Goal: Task Accomplishment & Management: Understand process/instructions

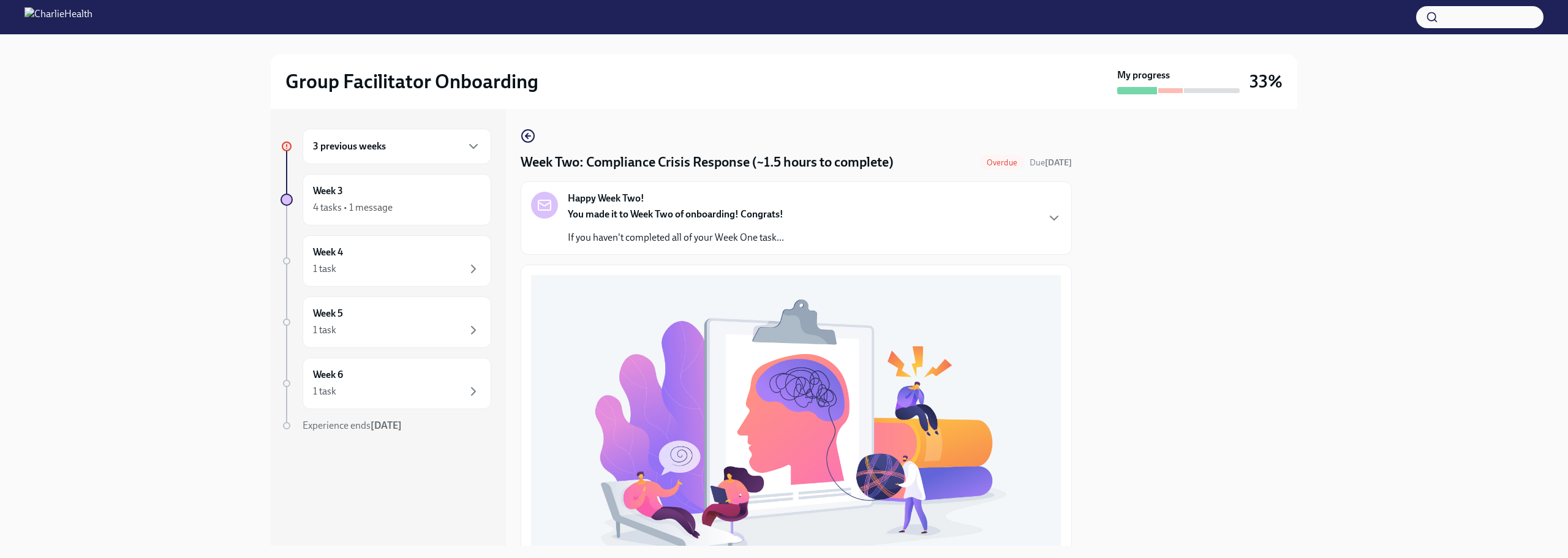
scroll to position [405, 0]
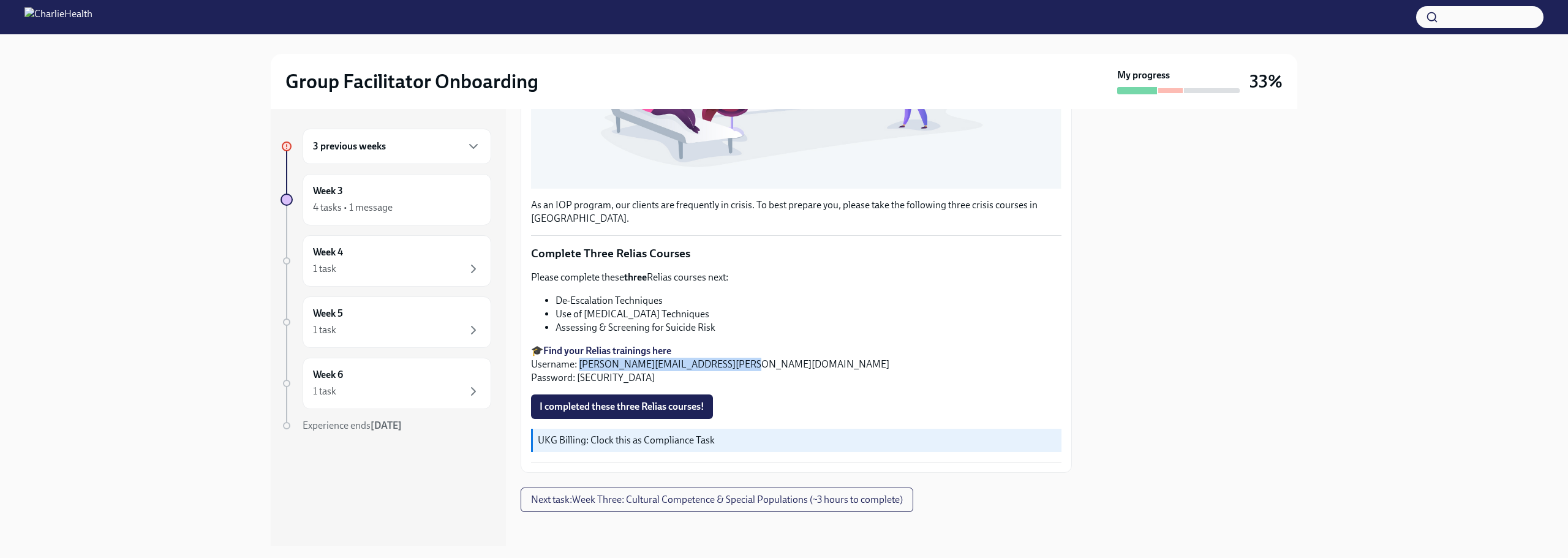
drag, startPoint x: 737, startPoint y: 359, endPoint x: 581, endPoint y: 365, distance: 156.1
click at [581, 365] on p "🎓 Find your Relias trainings here Username: [PERSON_NAME][EMAIL_ADDRESS][PERSON…" at bounding box center [796, 364] width 530 height 40
copy p "[PERSON_NAME][EMAIL_ADDRESS][PERSON_NAME][DOMAIN_NAME]"
click at [599, 401] on span "I completed these three Relias courses!" at bounding box center [622, 407] width 164 height 12
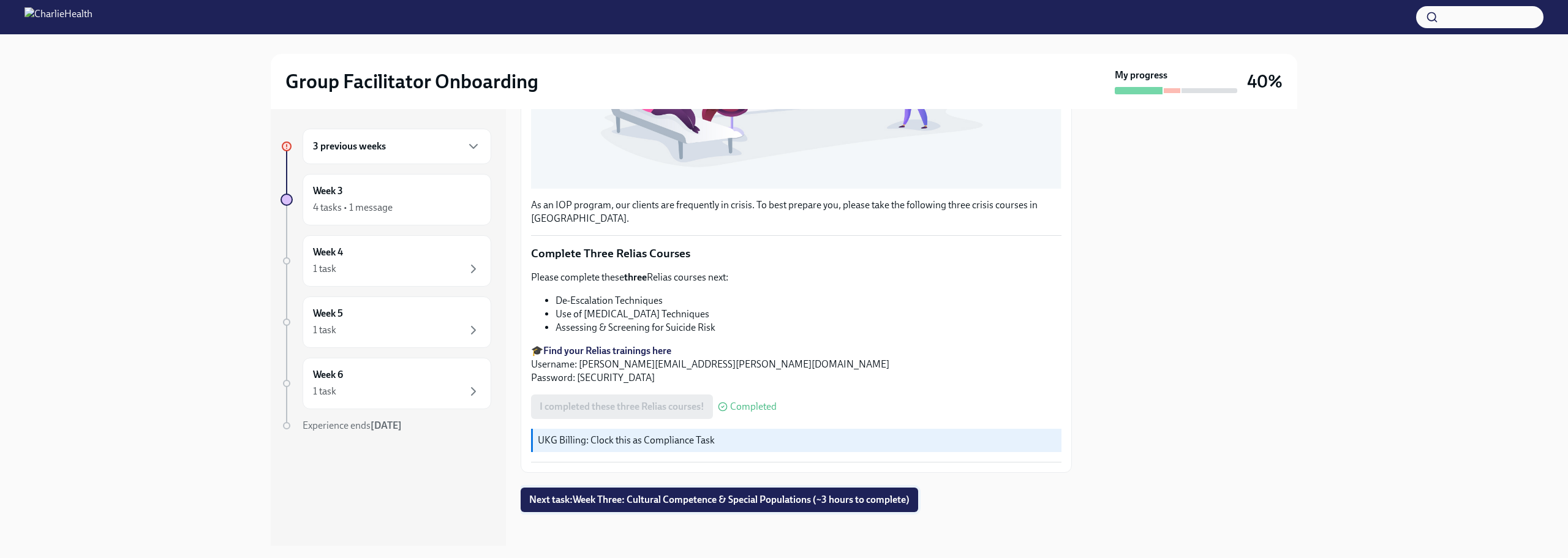
click at [746, 493] on span "Next task : Week Three: Cultural Competence & Special Populations (~3 hours to …" at bounding box center [719, 499] width 381 height 12
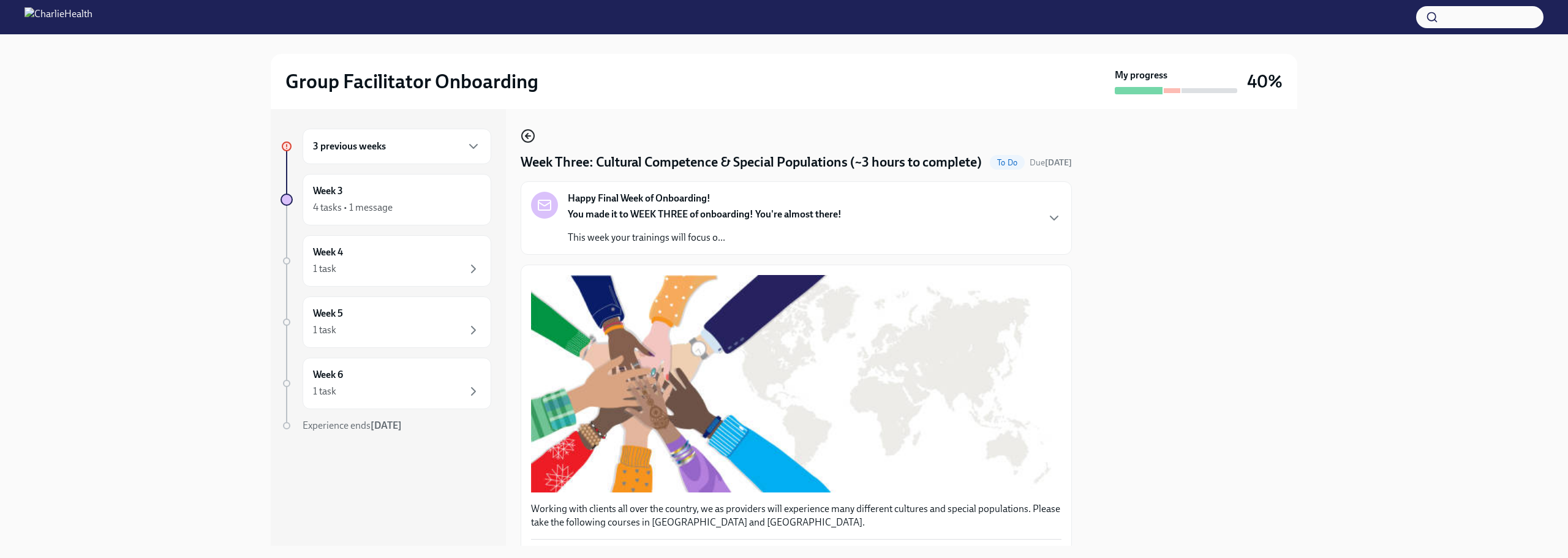
click at [530, 138] on icon "button" at bounding box center [528, 136] width 15 height 15
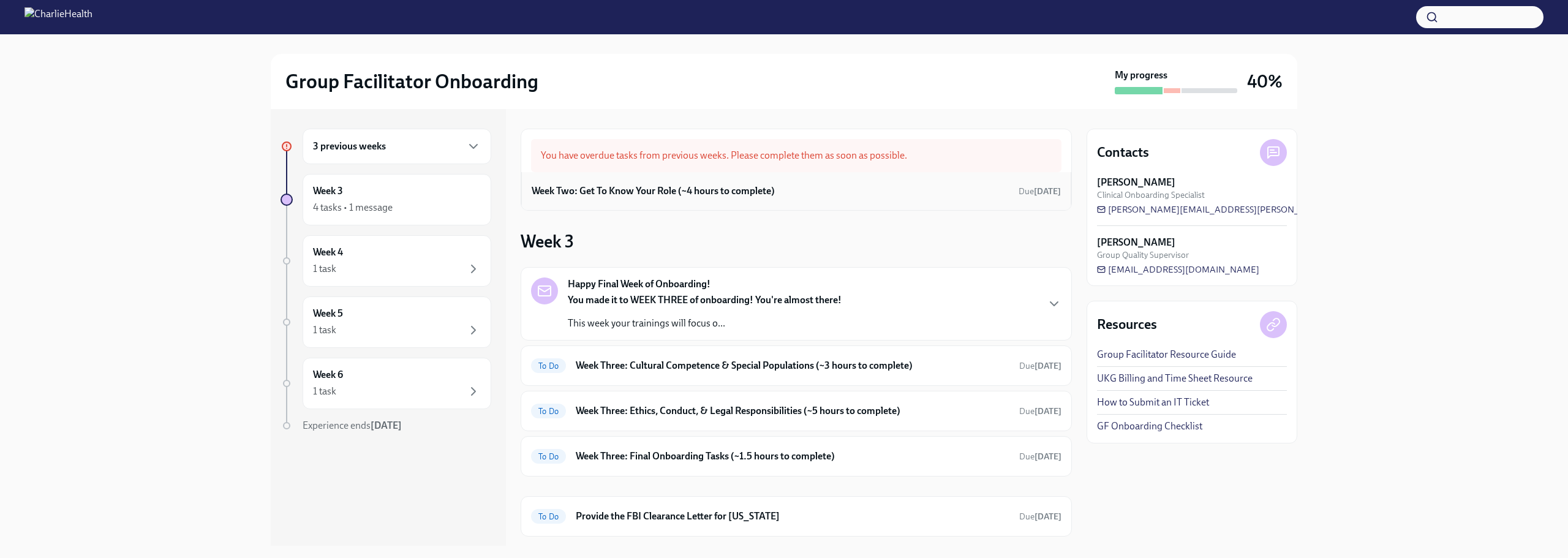
click at [640, 183] on div "Week Two: Get To Know Your Role (~4 hours to complete) Due [DATE]" at bounding box center [796, 191] width 529 height 18
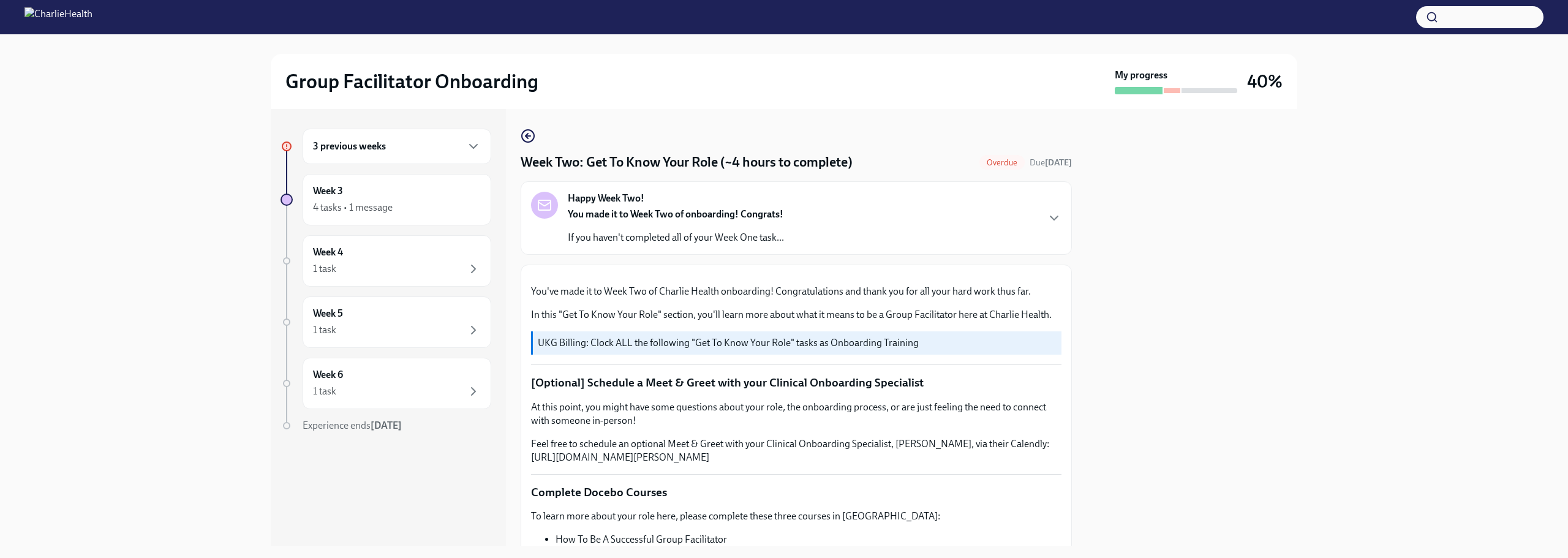
click at [456, 140] on div "3 previous weeks" at bounding box center [397, 146] width 168 height 15
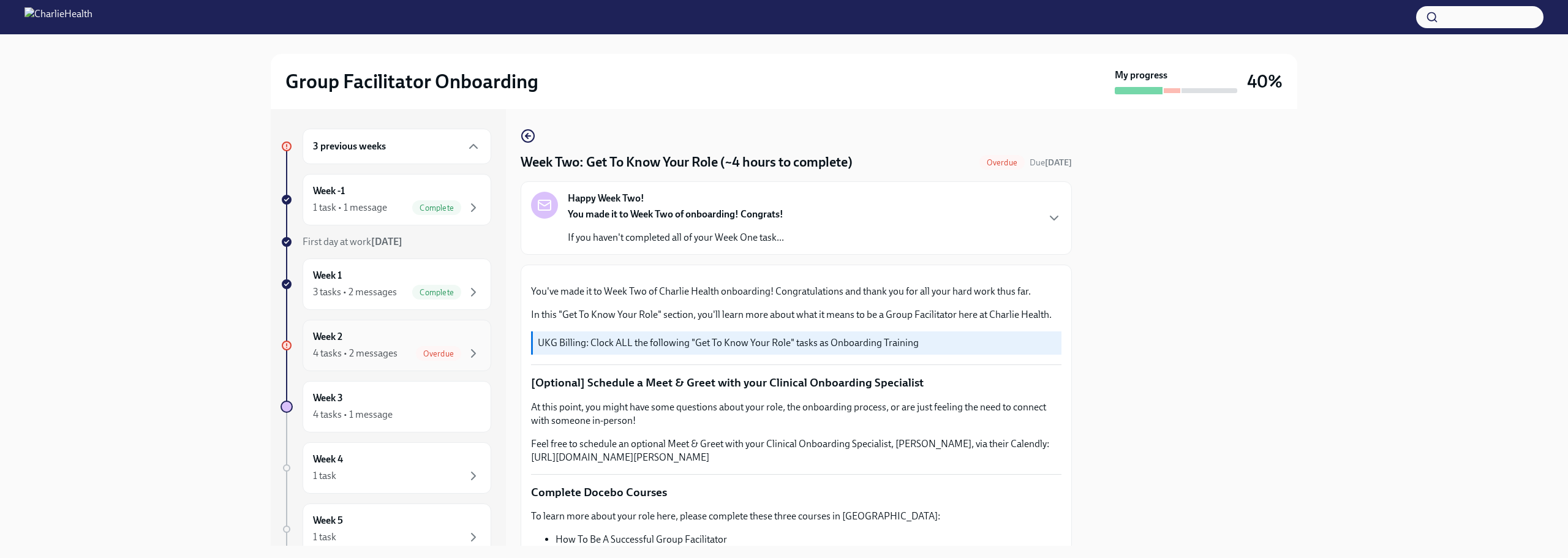
click at [342, 352] on div "4 tasks • 2 messages" at bounding box center [355, 352] width 85 height 13
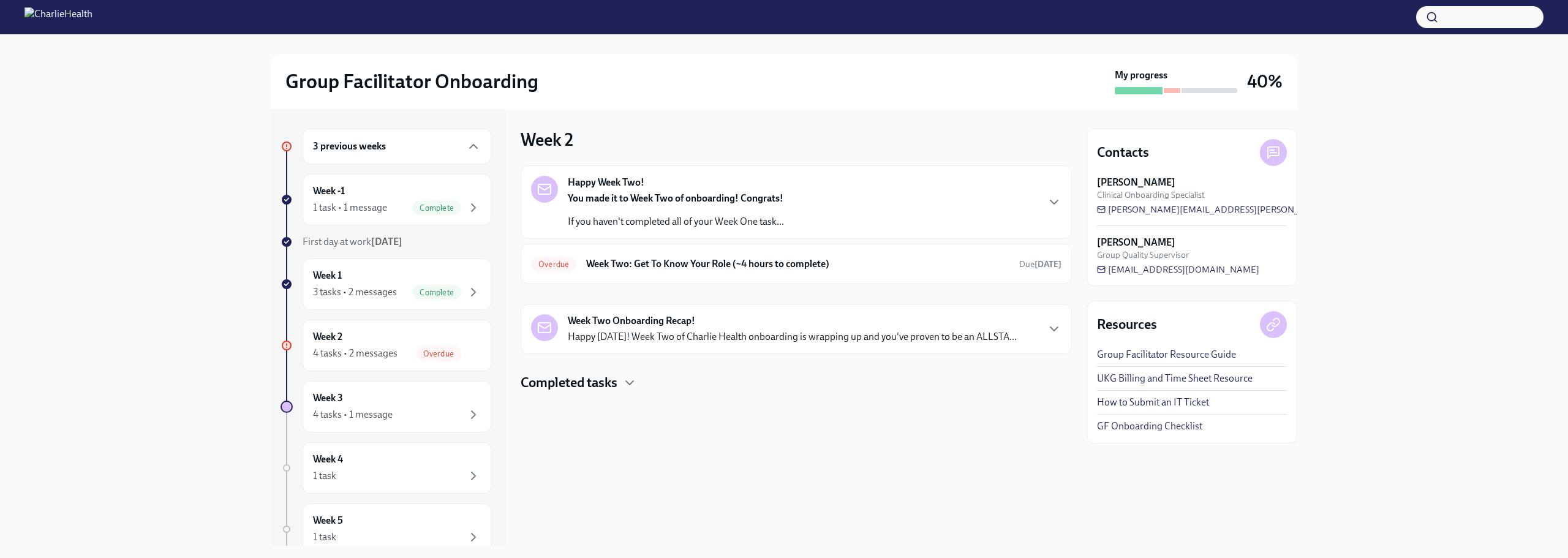
click at [659, 333] on p "Happy [DATE]! Week Two of Charlie Health onboarding is wrapping up and you've p…" at bounding box center [792, 336] width 449 height 13
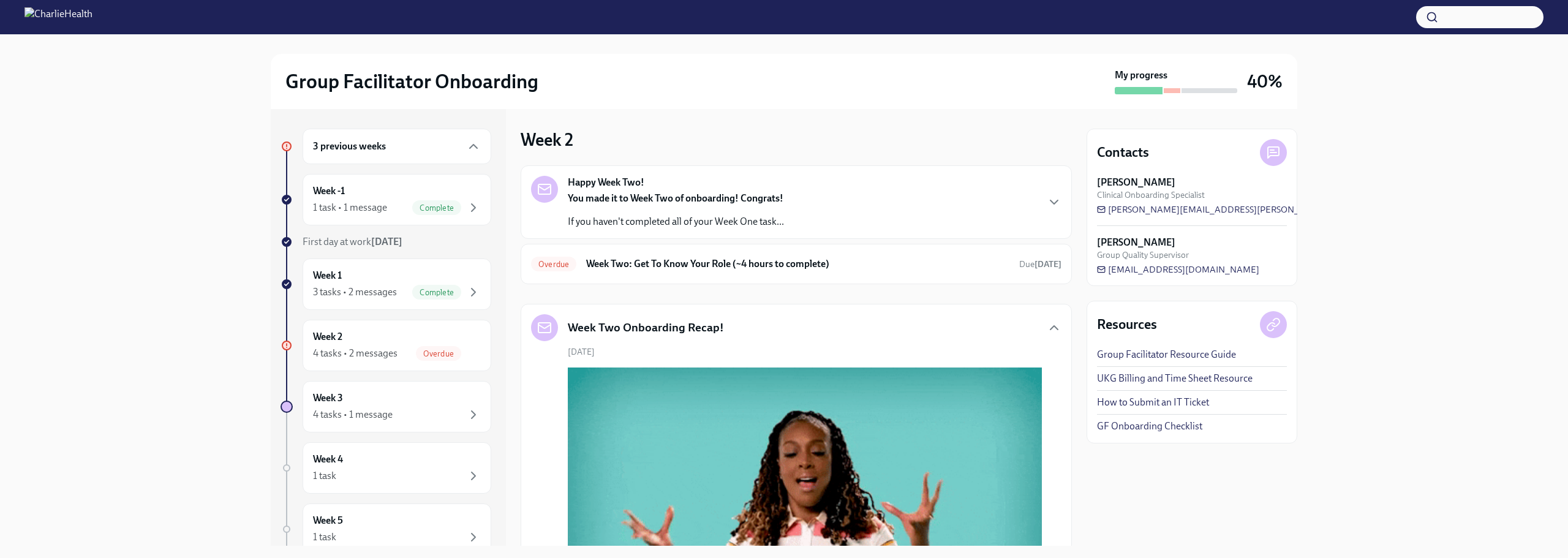
drag, startPoint x: 1073, startPoint y: 255, endPoint x: 1068, endPoint y: 281, distance: 26.5
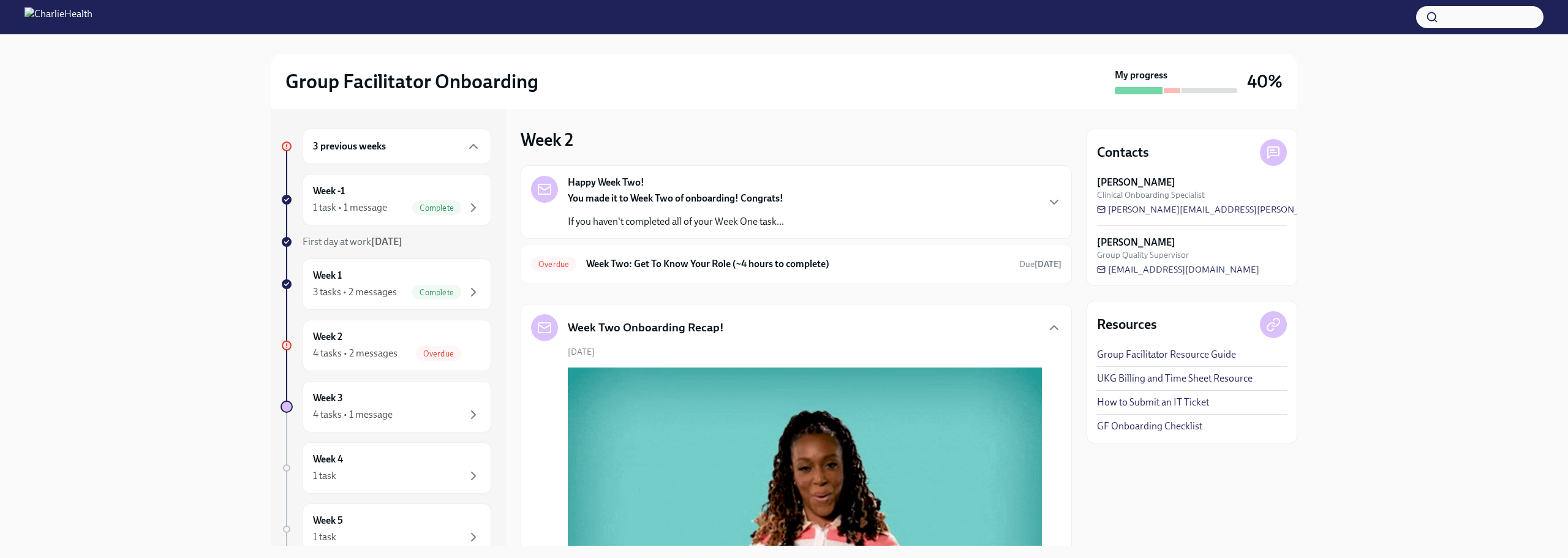
click at [1068, 281] on div "3 previous weeks Week -1 1 task • 1 message Complete First day at work [DATE] W…" at bounding box center [783, 327] width 1026 height 436
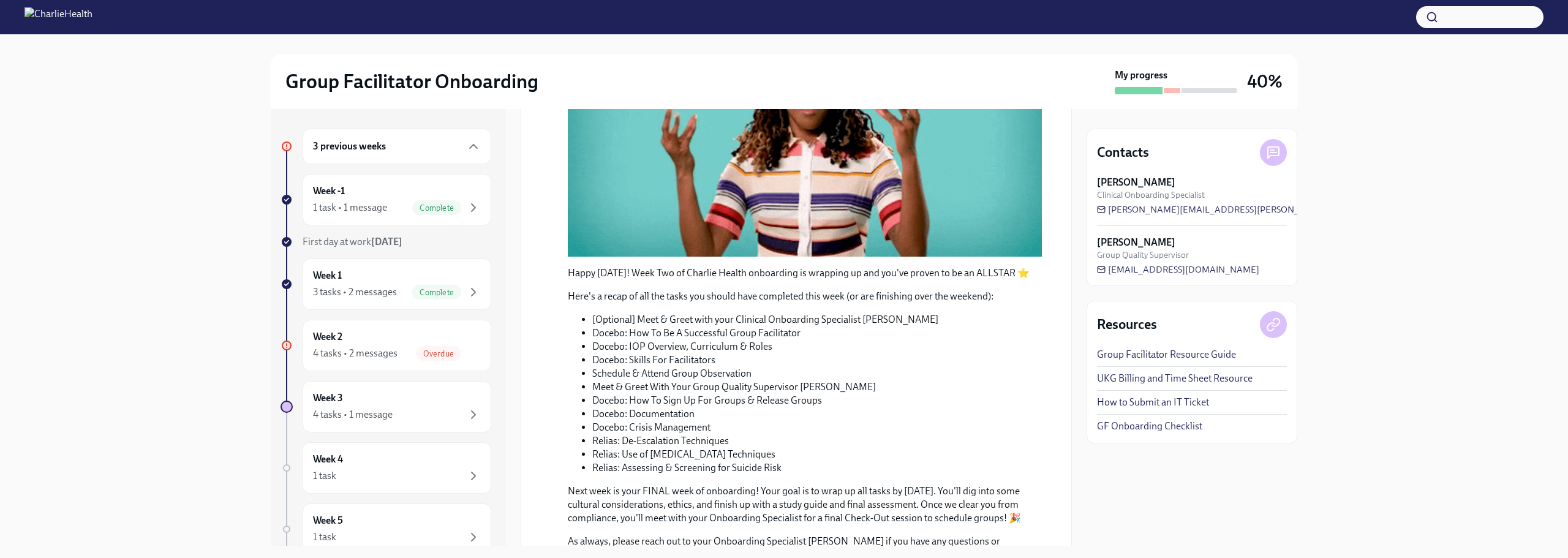
scroll to position [463, 0]
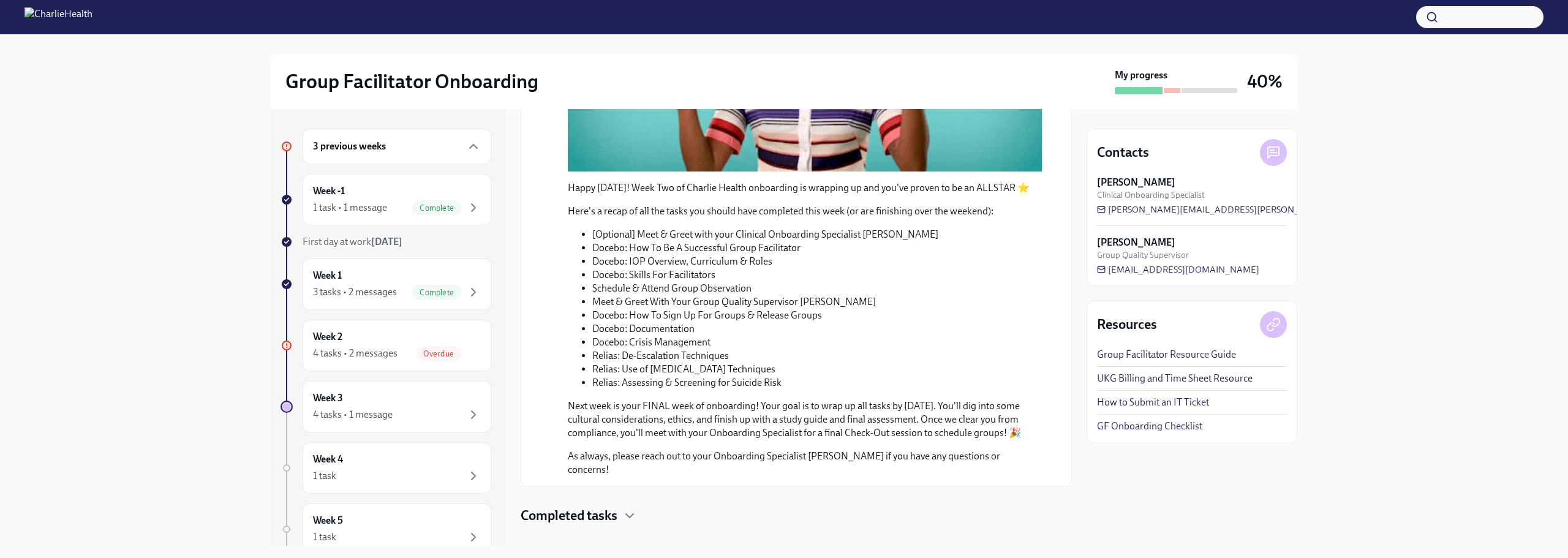
click at [556, 506] on h4 "Completed tasks" at bounding box center [569, 515] width 97 height 18
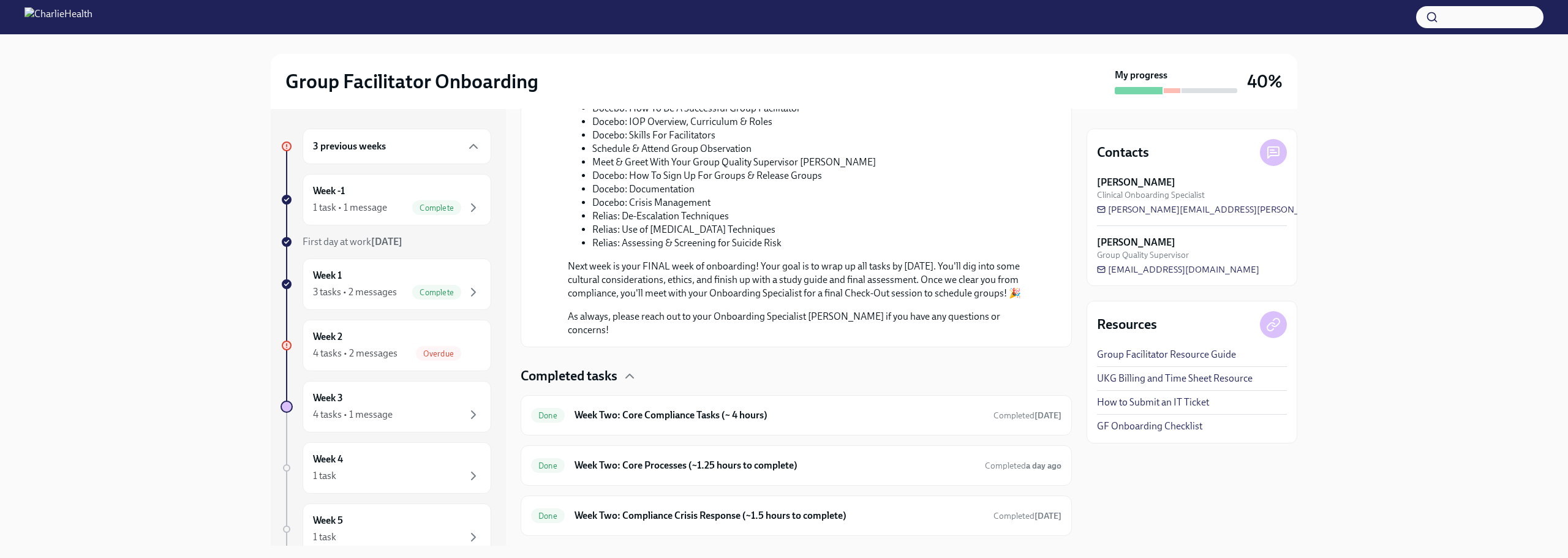
scroll to position [613, 0]
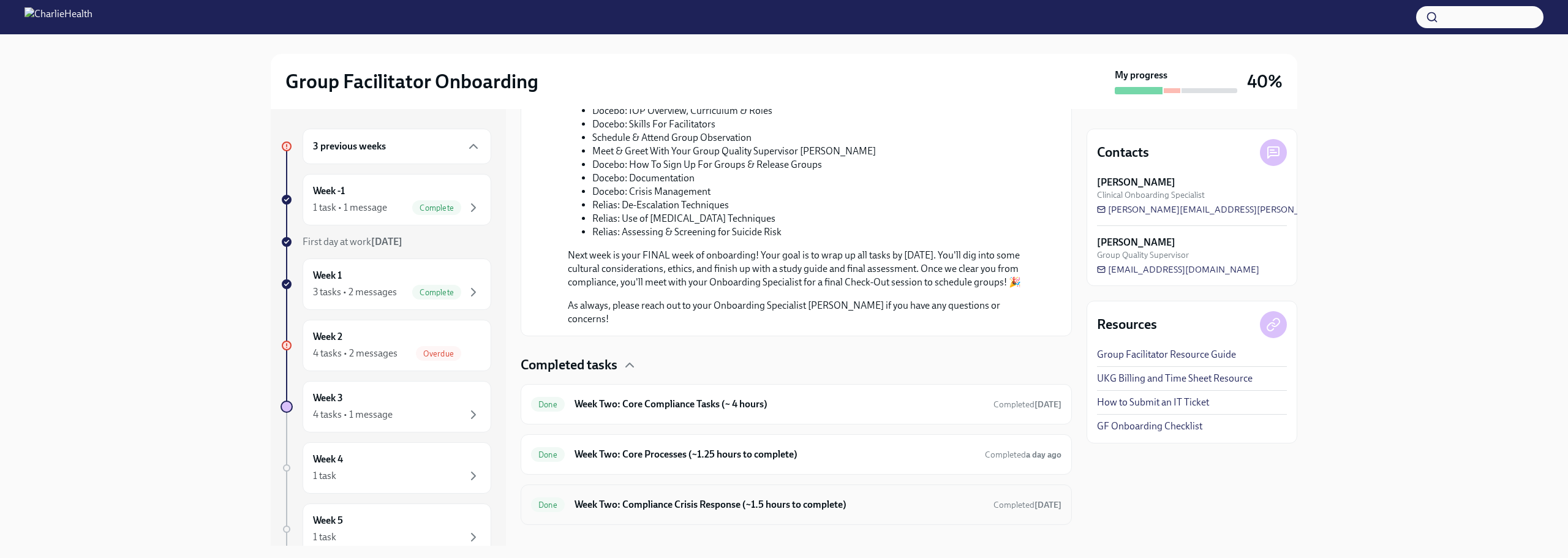
click at [732, 498] on h6 "Week Two: Compliance Crisis Response (~1.5 hours to complete)" at bounding box center [780, 504] width 410 height 13
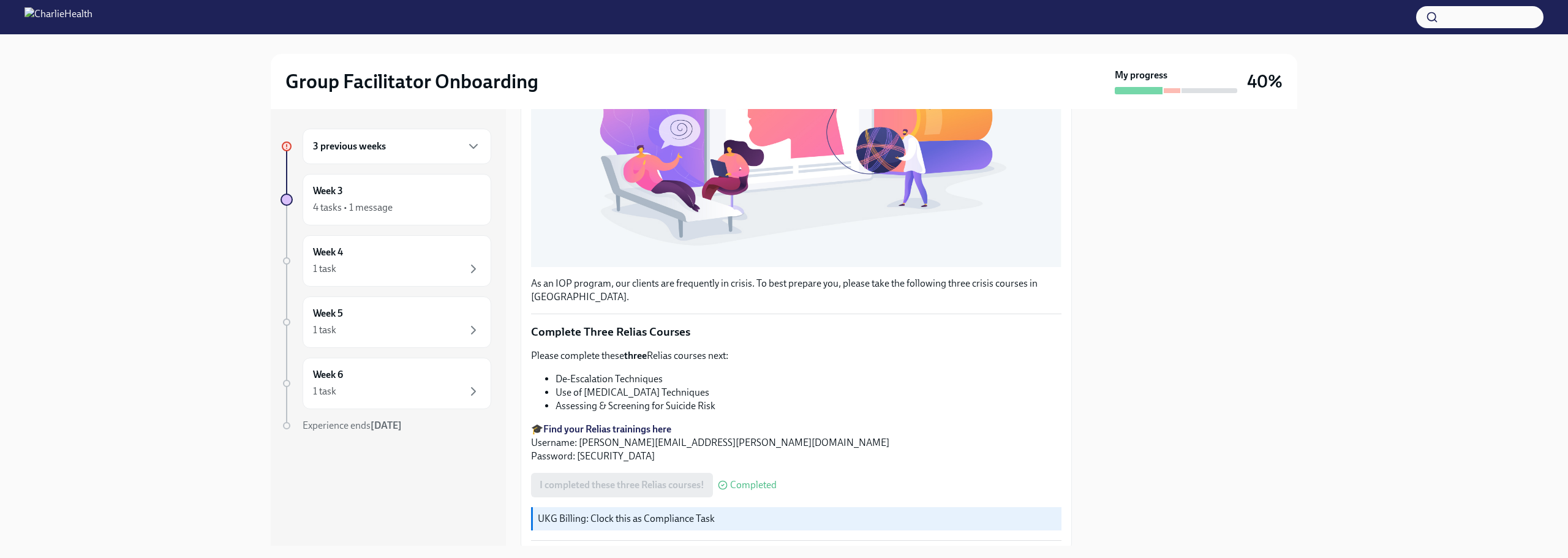
scroll to position [405, 0]
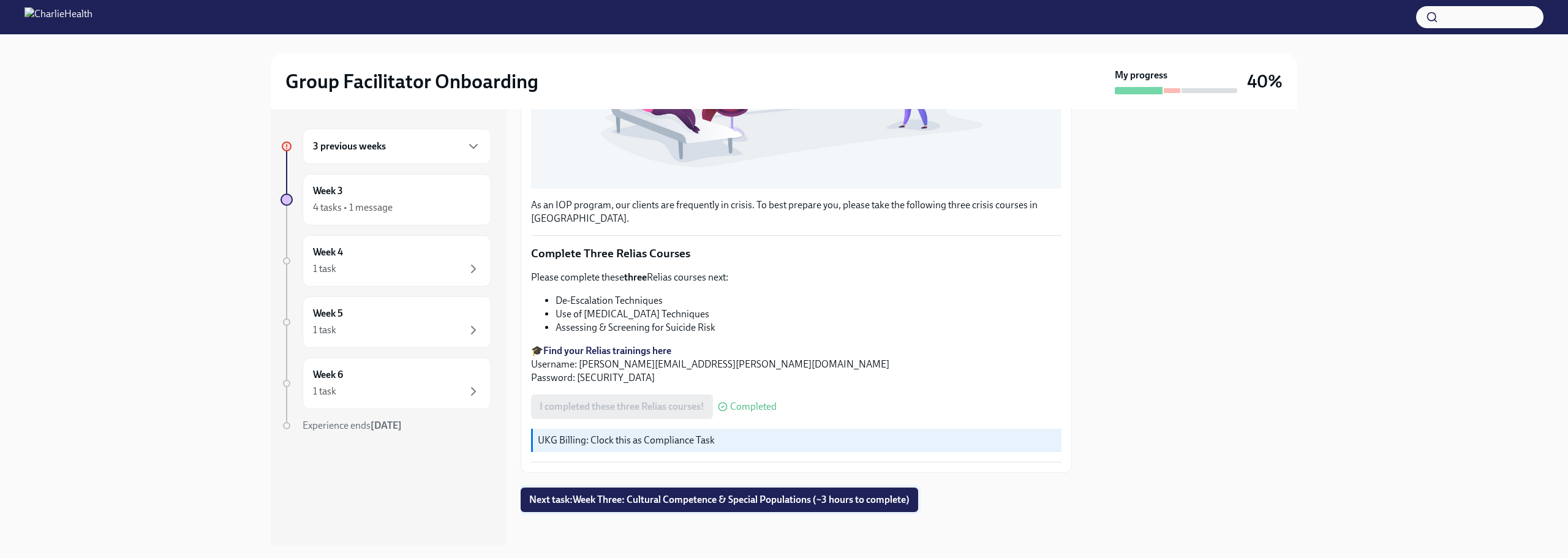
click at [647, 493] on span "Next task : Week Three: Cultural Competence & Special Populations (~3 hours to …" at bounding box center [719, 499] width 381 height 12
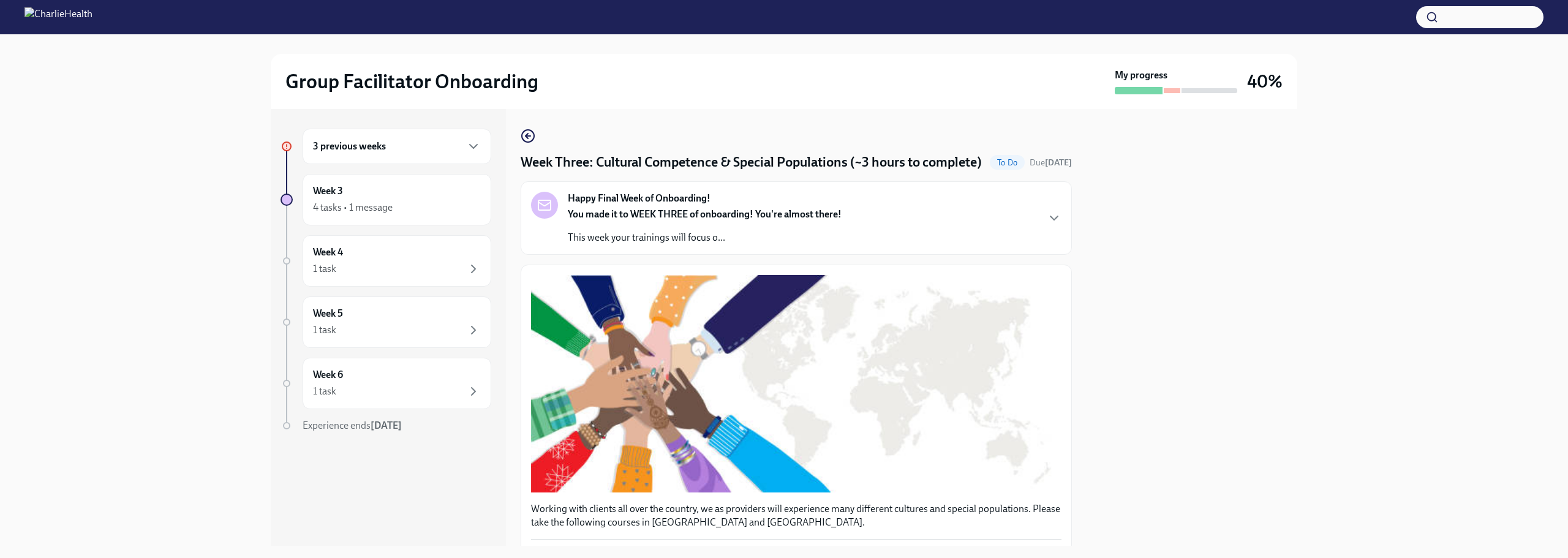
click at [377, 138] on div "3 previous weeks" at bounding box center [397, 146] width 189 height 36
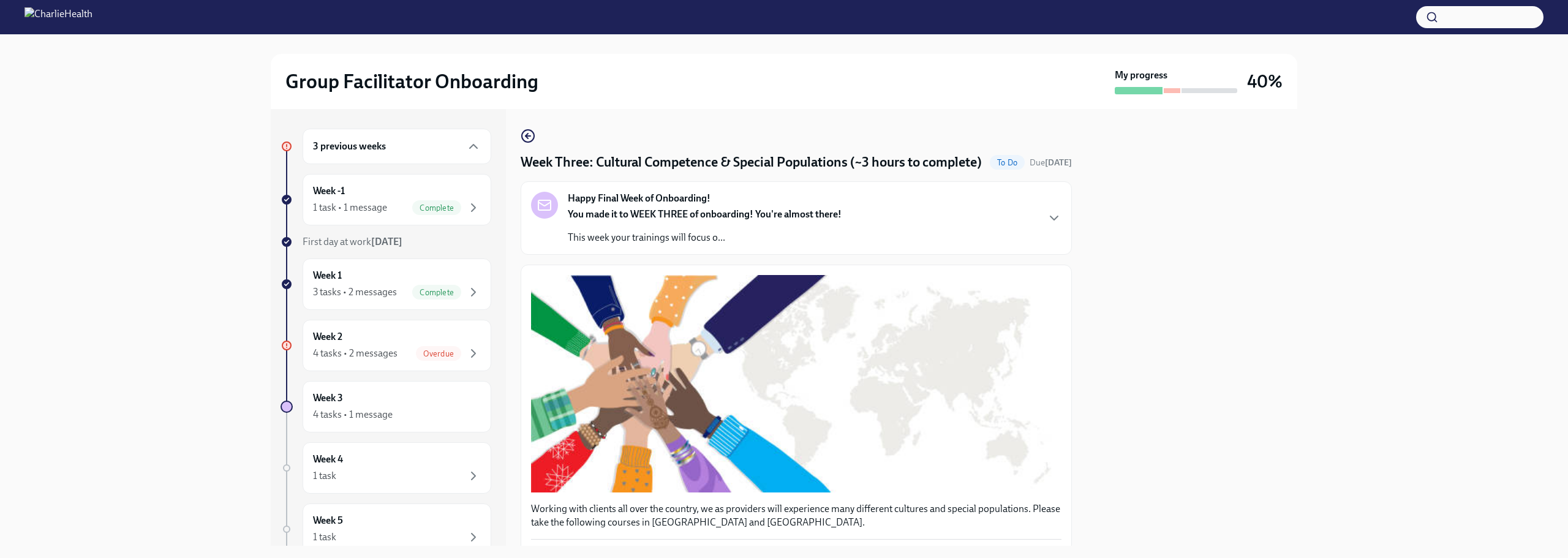
click at [377, 137] on div "3 previous weeks" at bounding box center [397, 146] width 189 height 36
